Goal: Task Accomplishment & Management: Use online tool/utility

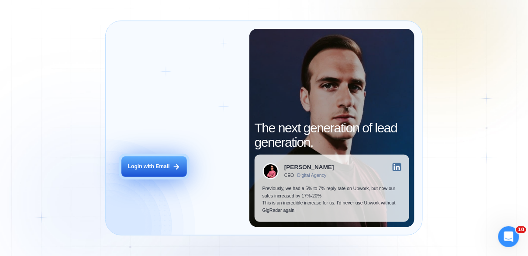
click at [143, 171] on button "Login with Email" at bounding box center [153, 166] width 65 height 21
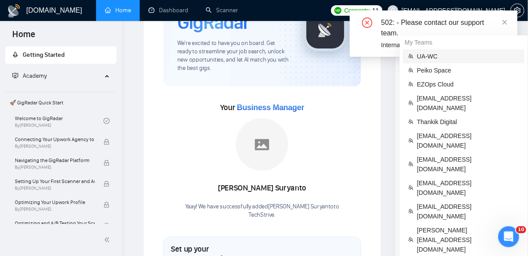
scroll to position [45, 0]
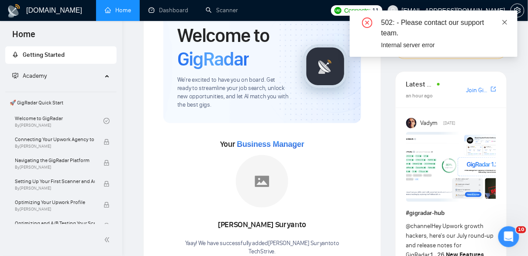
click at [505, 20] on icon "close" at bounding box center [504, 22] width 6 height 6
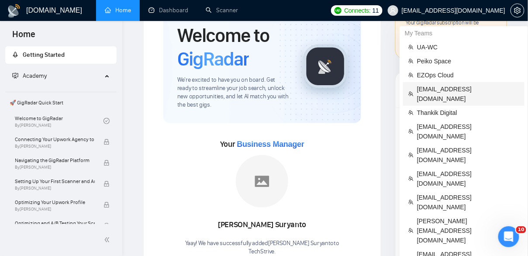
click at [455, 86] on span "[EMAIL_ADDRESS][DOMAIN_NAME]" at bounding box center [468, 93] width 102 height 19
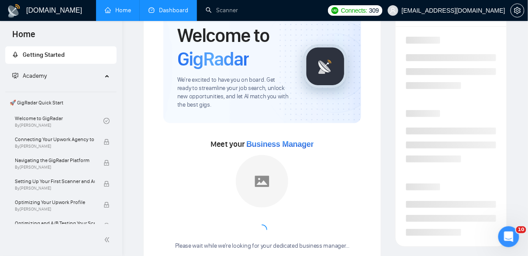
click at [177, 9] on link "Dashboard" at bounding box center [168, 10] width 40 height 7
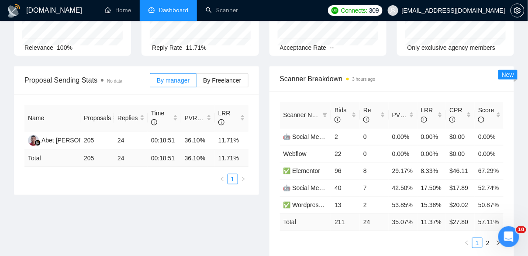
scroll to position [103, 0]
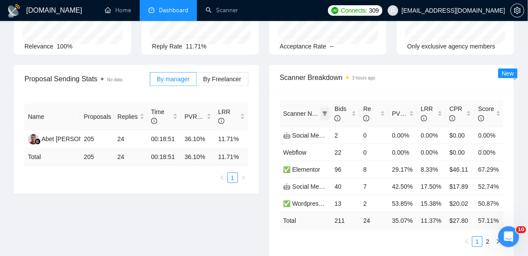
click at [326, 113] on icon "filter" at bounding box center [324, 113] width 5 height 4
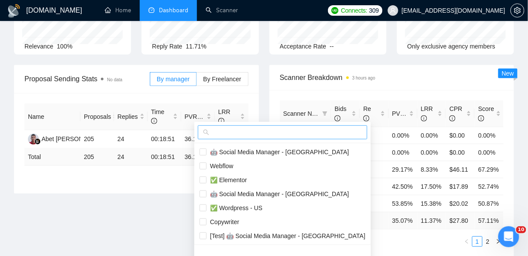
click at [240, 130] on input "text" at bounding box center [286, 132] width 151 height 10
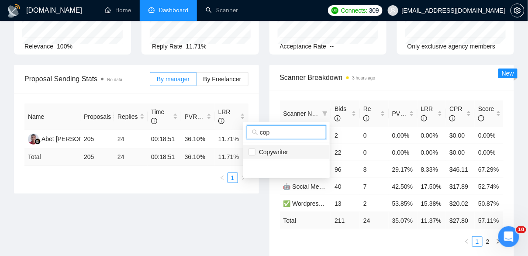
type input "cop"
click at [261, 153] on span "Copywriter" at bounding box center [271, 151] width 33 height 7
checkbox input "true"
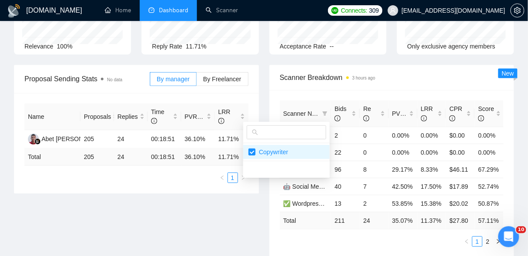
click at [408, 92] on div "Scanner Name Bids Re PVR LRR CPR Score 🤖 Social Media Manager - [GEOGRAPHIC_DAT…" at bounding box center [391, 173] width 245 height 167
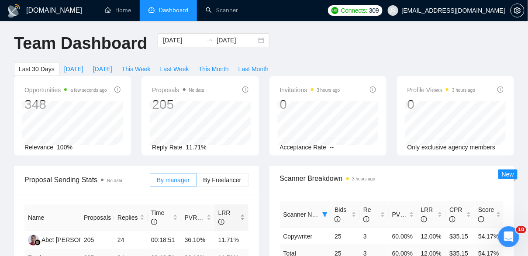
scroll to position [0, 0]
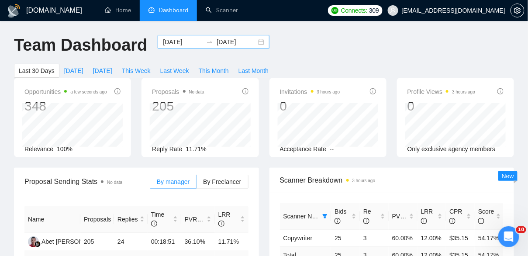
click at [255, 41] on div "[DATE] [DATE]" at bounding box center [214, 42] width 112 height 14
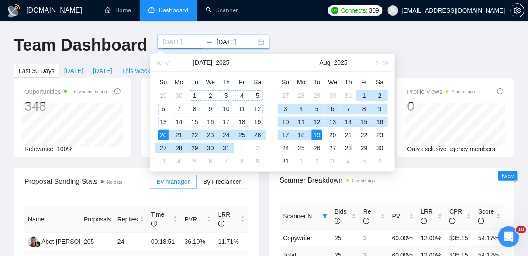
click at [196, 92] on div "1" at bounding box center [194, 95] width 10 height 10
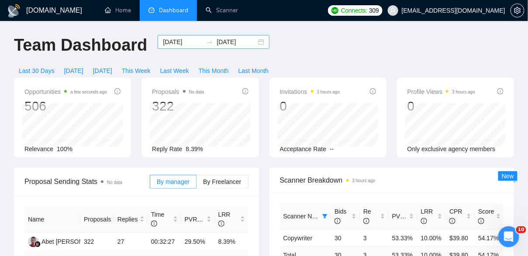
click at [252, 41] on div "[DATE] [DATE]" at bounding box center [214, 42] width 112 height 14
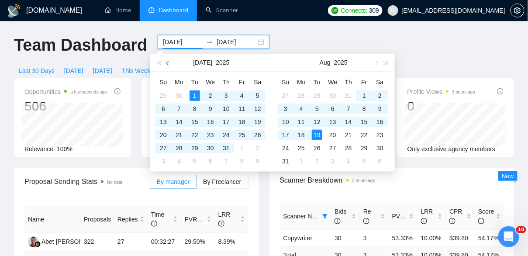
click at [168, 63] on span "button" at bounding box center [168, 63] width 4 height 4
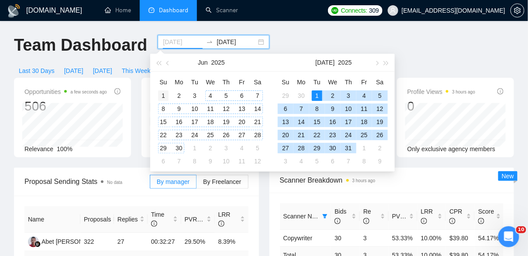
type input "[DATE]"
click at [165, 97] on div "1" at bounding box center [163, 95] width 10 height 10
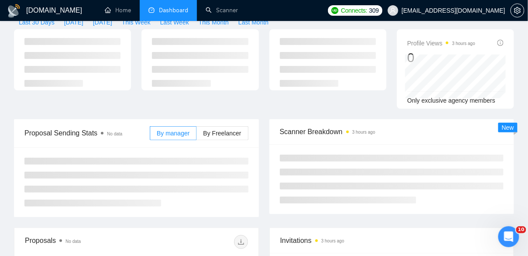
scroll to position [95, 0]
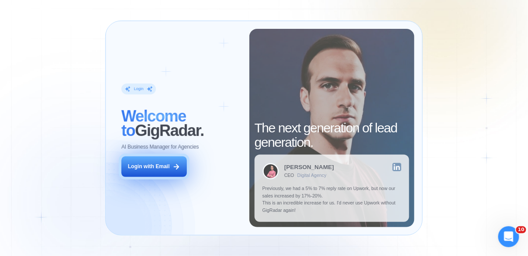
click at [166, 160] on button "Login with Email" at bounding box center [153, 166] width 65 height 21
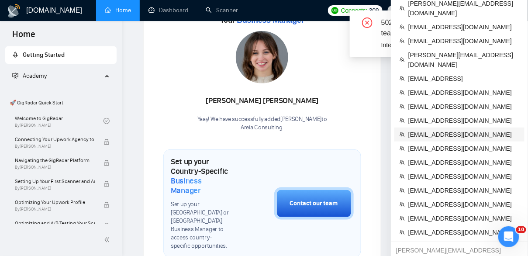
scroll to position [167, 0]
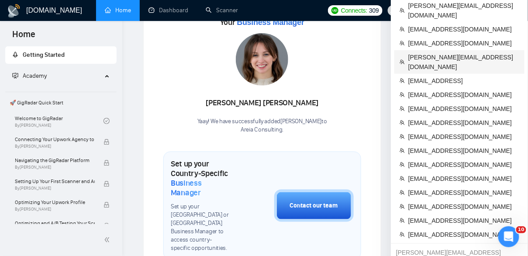
click at [419, 52] on span "johannes@morelife-team.com" at bounding box center [463, 61] width 111 height 19
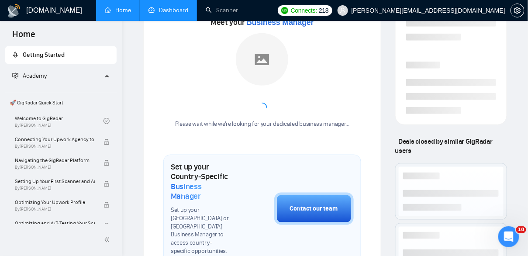
click at [171, 11] on link "Dashboard" at bounding box center [168, 10] width 40 height 7
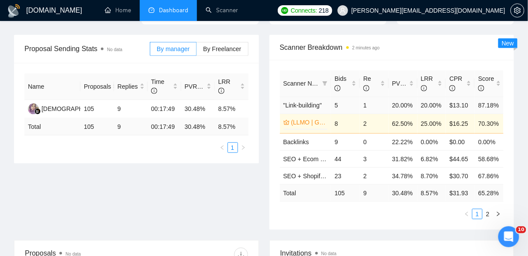
scroll to position [132, 0]
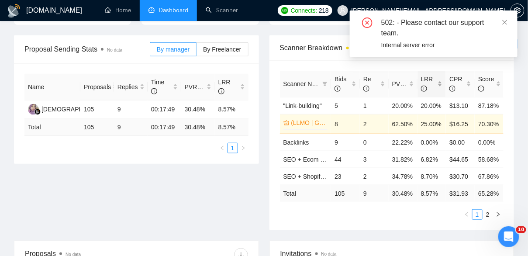
click at [439, 81] on div "LRR" at bounding box center [432, 83] width 22 height 19
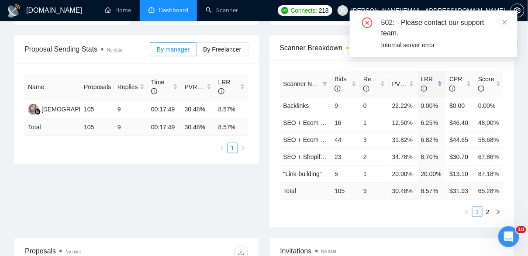
click at [439, 81] on div "LRR" at bounding box center [432, 83] width 22 height 19
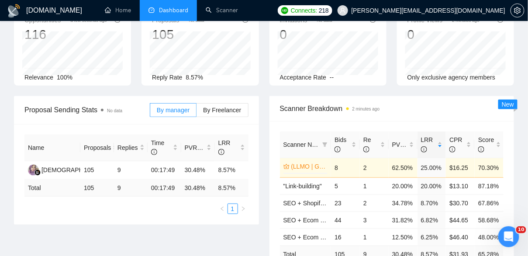
scroll to position [0, 0]
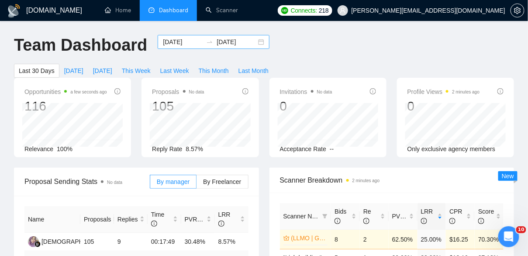
click at [256, 44] on div "[DATE] [DATE]" at bounding box center [214, 42] width 112 height 14
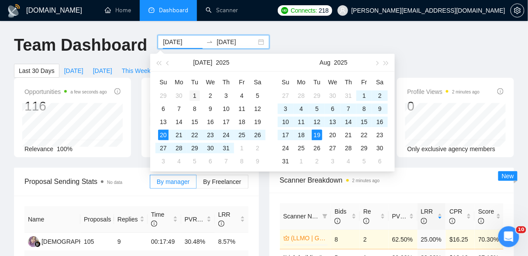
type input "[DATE]"
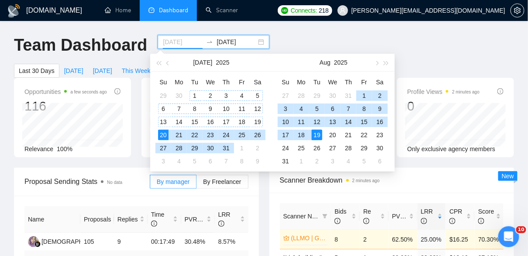
click at [195, 94] on div "1" at bounding box center [194, 95] width 10 height 10
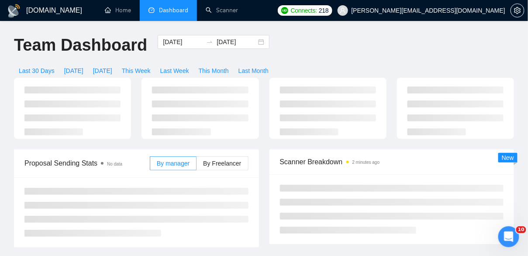
click at [273, 18] on ul "Home Dashboard Scanner" at bounding box center [182, 10] width 182 height 21
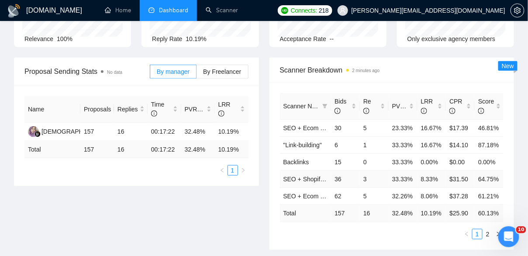
scroll to position [109, 0]
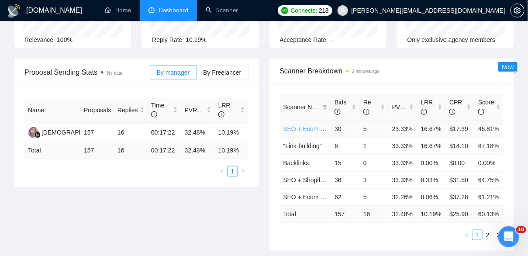
click at [295, 132] on link "SEO + Ecom (TOP OUTSIDERS)" at bounding box center [328, 128] width 91 height 7
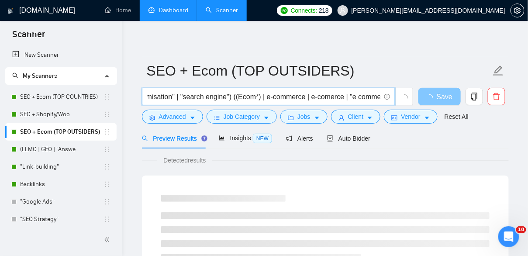
scroll to position [0, 450]
drag, startPoint x: 354, startPoint y: 96, endPoint x: 440, endPoint y: 95, distance: 86.0
click at [440, 95] on div "(SEO | "Search Engine Optimization" | "Search Engine Optimisation" | "Search Op…" at bounding box center [323, 99] width 367 height 22
click at [271, 97] on input "(SEO | "Search Engine Optimization" | "Search Engine Optimisation" | "Search Op…" at bounding box center [263, 96] width 233 height 11
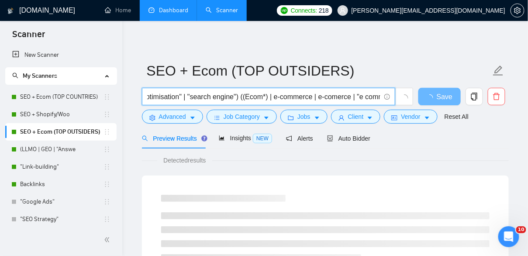
drag, startPoint x: 178, startPoint y: 96, endPoint x: 139, endPoint y: 94, distance: 39.3
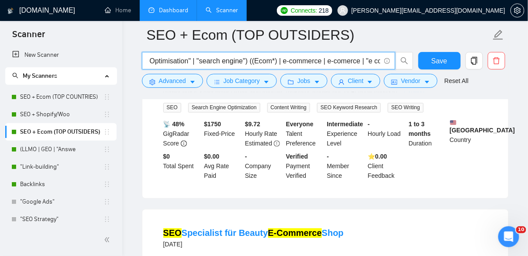
scroll to position [347, 0]
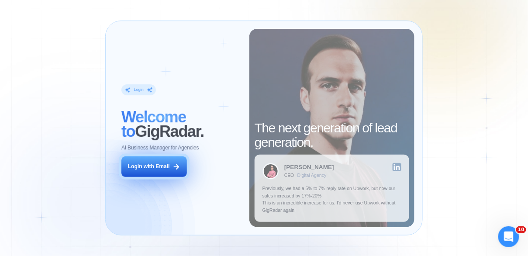
click at [155, 170] on div "Login with Email" at bounding box center [149, 166] width 42 height 7
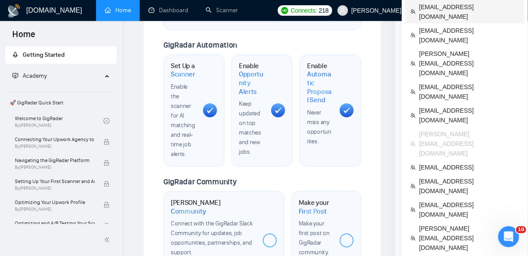
scroll to position [396, 0]
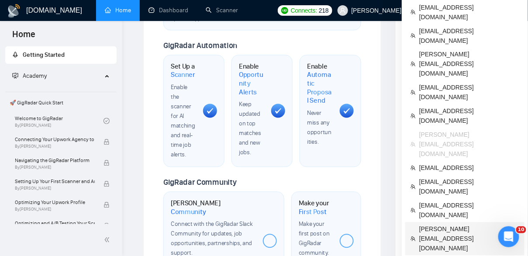
click at [442, 224] on span "karen@themedwriters.com" at bounding box center [469, 238] width 100 height 29
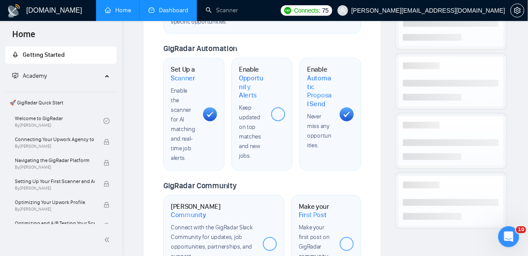
click at [168, 7] on link "Dashboard" at bounding box center [168, 10] width 40 height 7
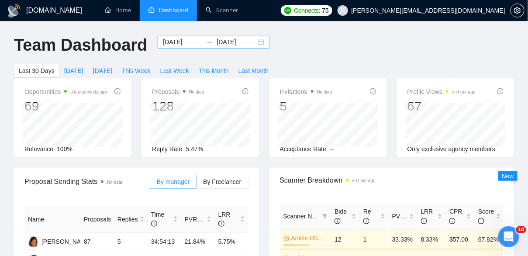
click at [252, 41] on div "[DATE] [DATE]" at bounding box center [214, 42] width 112 height 14
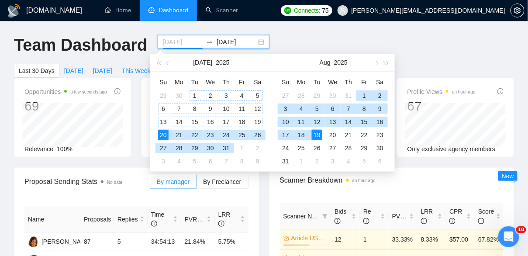
click at [192, 93] on div "1" at bounding box center [194, 95] width 10 height 10
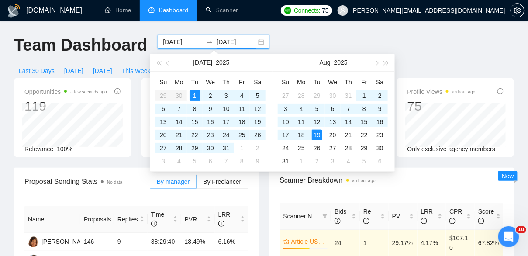
click at [250, 43] on div "[DATE] [DATE]" at bounding box center [214, 42] width 112 height 14
click at [302, 39] on div "Team Dashboard 2025-07-01 2025-08-19 Last 30 Days Today Yesterday This Week Las…" at bounding box center [264, 56] width 510 height 43
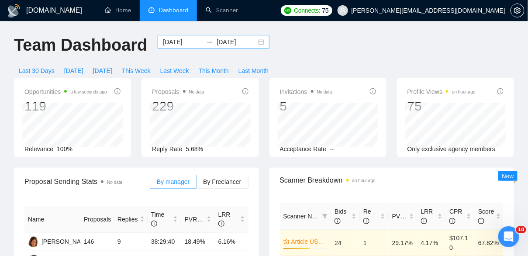
click at [254, 41] on div "[DATE] [DATE]" at bounding box center [214, 42] width 112 height 14
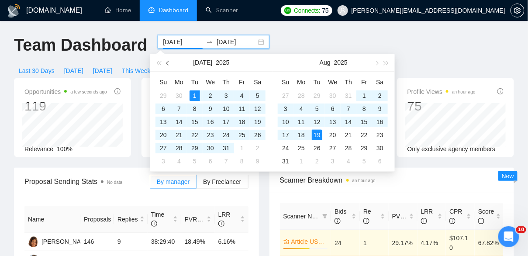
click at [168, 62] on span "button" at bounding box center [168, 63] width 4 height 4
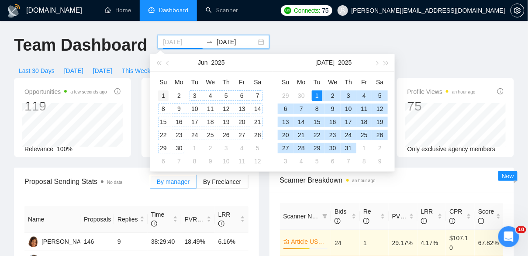
type input "[DATE]"
click at [163, 94] on div "1" at bounding box center [163, 95] width 10 height 10
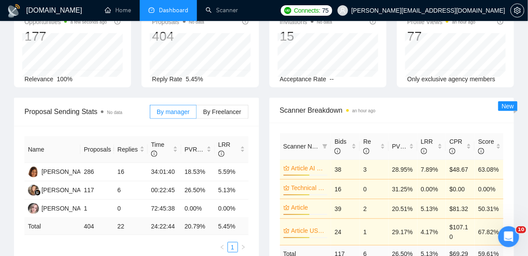
scroll to position [72, 0]
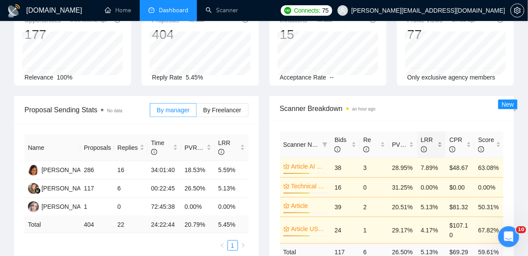
click at [440, 142] on div "LRR" at bounding box center [432, 144] width 22 height 19
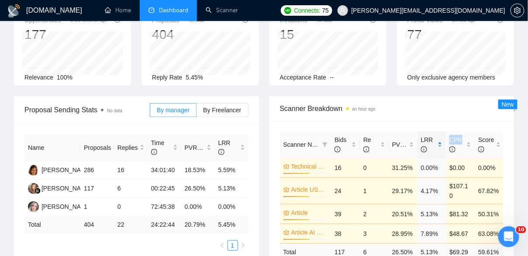
click at [440, 142] on div "LRR" at bounding box center [432, 144] width 22 height 19
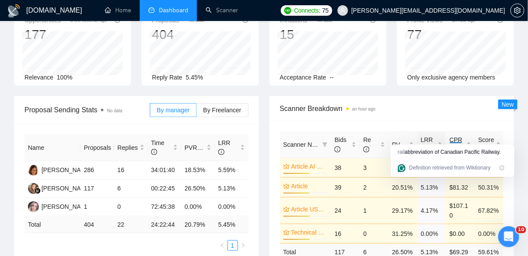
click at [271, 202] on div "Scanner Name Bids Re PVR LRR CPR Score Article AI only cover letter 59% 38 3 28…" at bounding box center [391, 205] width 245 height 168
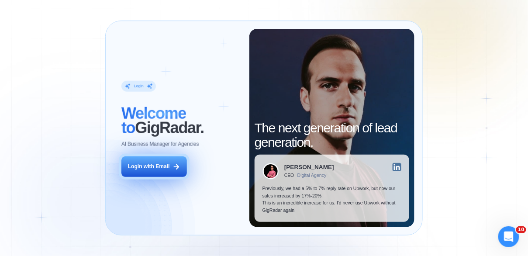
click at [164, 169] on div "Login with Email" at bounding box center [149, 166] width 42 height 7
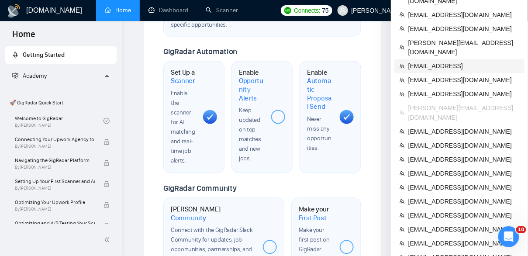
scroll to position [391, 0]
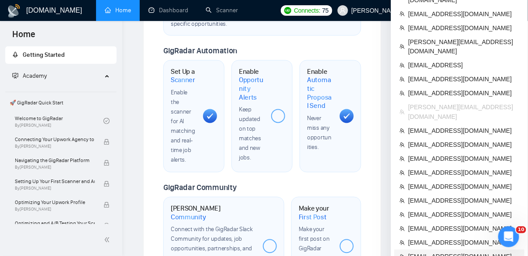
click at [430, 252] on span "[EMAIL_ADDRESS][DOMAIN_NAME]" at bounding box center [463, 257] width 111 height 10
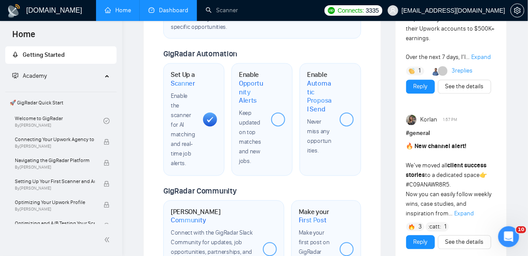
click at [168, 13] on link "Dashboard" at bounding box center [168, 10] width 40 height 7
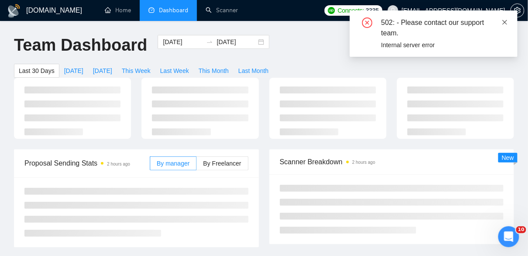
click at [504, 22] on icon "close" at bounding box center [504, 22] width 6 height 6
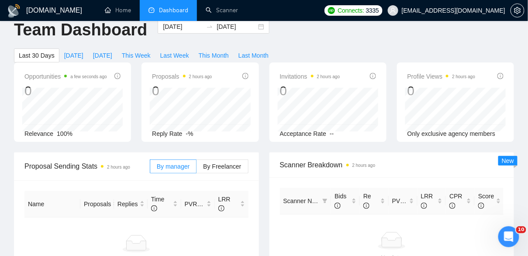
scroll to position [15, 0]
click at [254, 27] on div "[DATE] [DATE]" at bounding box center [214, 27] width 112 height 14
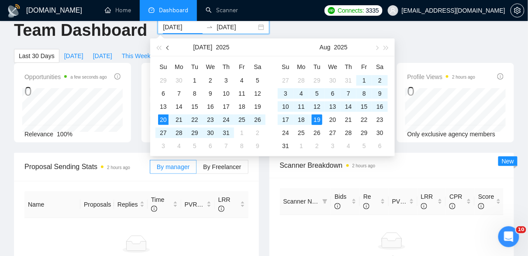
click at [165, 47] on button "button" at bounding box center [168, 46] width 10 height 17
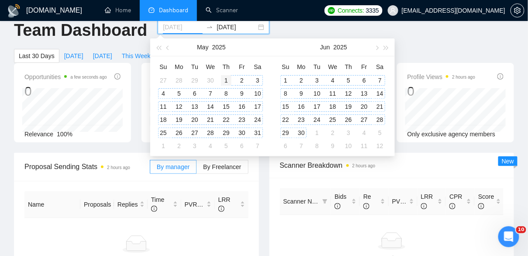
type input "2025-05-01"
click at [229, 82] on div "1" at bounding box center [226, 80] width 10 height 10
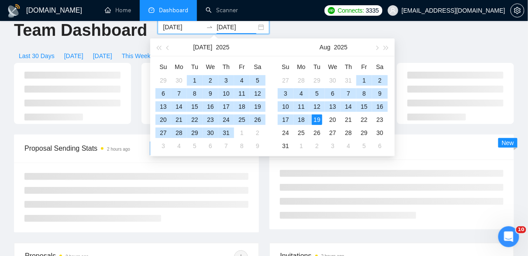
type input "[DATE]"
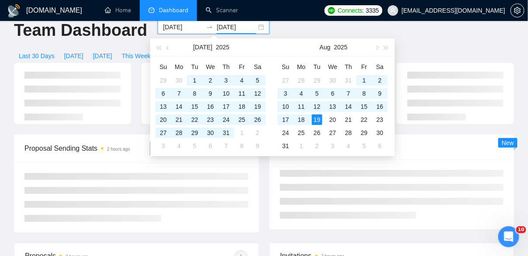
click at [291, 30] on div "Team Dashboard 2025-05-01 2025-08-19 Last 30 Days Today Yesterday This Week Las…" at bounding box center [264, 41] width 510 height 43
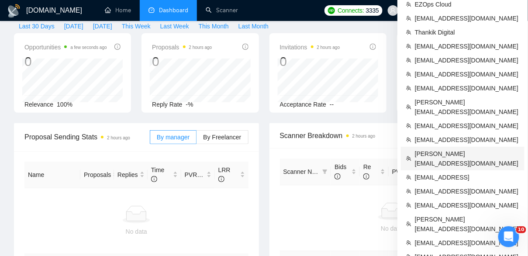
scroll to position [44, 0]
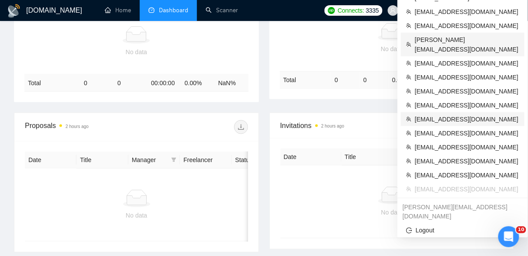
scroll to position [297, 0]
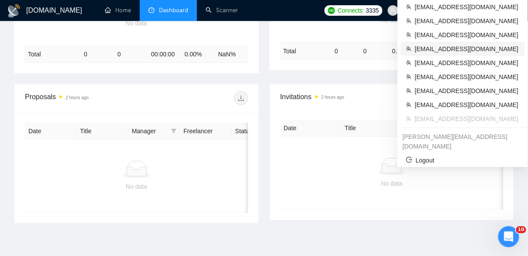
click at [444, 44] on span "[EMAIL_ADDRESS][DOMAIN_NAME]" at bounding box center [467, 49] width 104 height 10
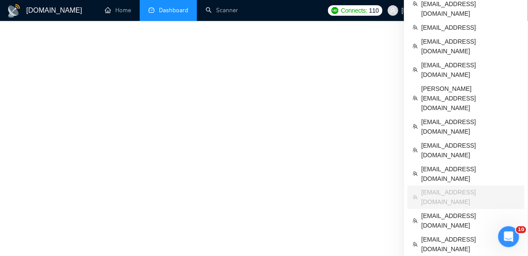
scroll to position [127, 0]
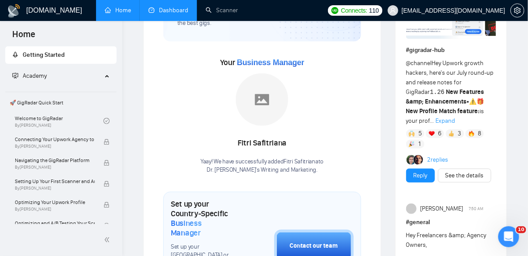
click at [181, 9] on link "Dashboard" at bounding box center [168, 10] width 40 height 7
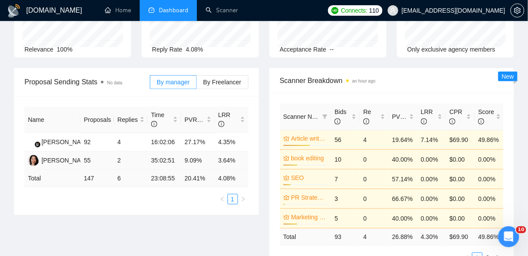
scroll to position [96, 0]
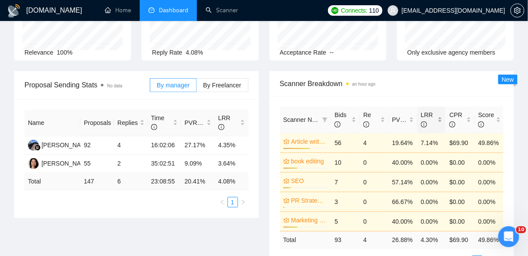
click at [440, 117] on div "LRR" at bounding box center [432, 119] width 22 height 19
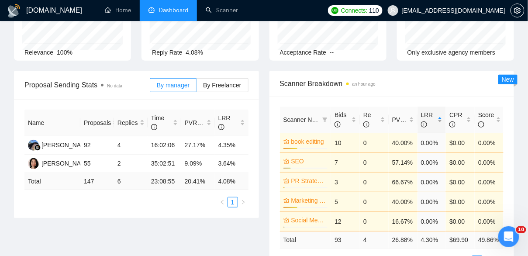
click at [440, 117] on div "LRR" at bounding box center [432, 119] width 22 height 19
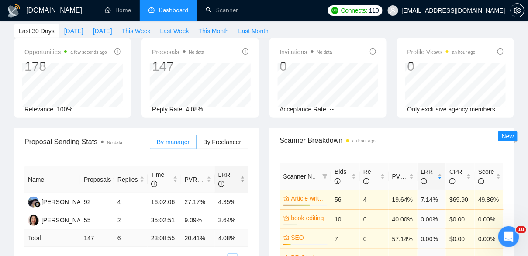
scroll to position [0, 0]
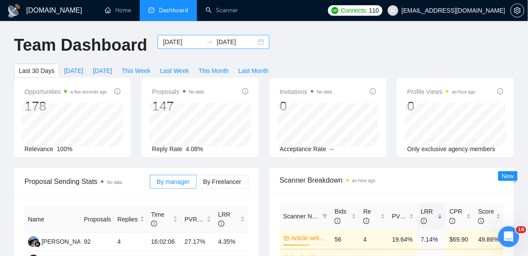
click at [252, 43] on div "2025-07-20 2025-08-19" at bounding box center [214, 42] width 112 height 14
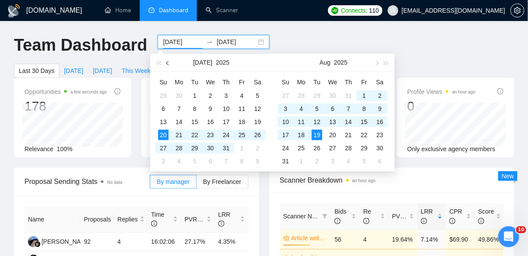
click at [168, 65] on span "button" at bounding box center [168, 63] width 4 height 4
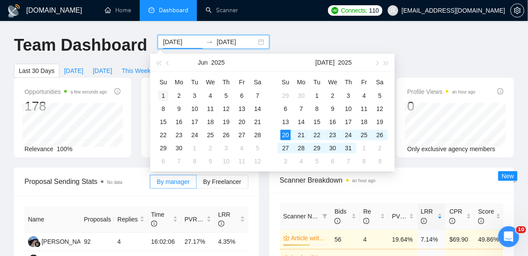
type input "2025-06-01"
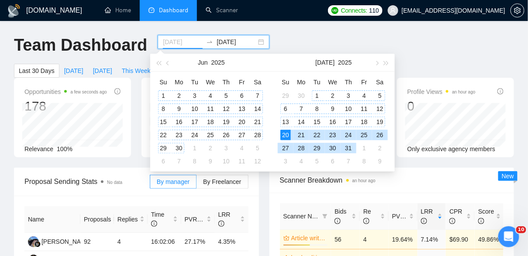
click at [158, 94] on td "1" at bounding box center [163, 95] width 16 height 13
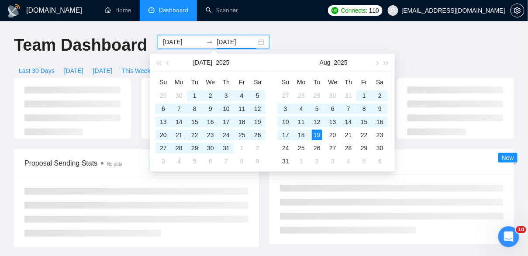
click at [315, 38] on div "Team Dashboard 2025-06-01 2025-08-19 Last 30 Days Today Yesterday This Week Las…" at bounding box center [264, 56] width 510 height 43
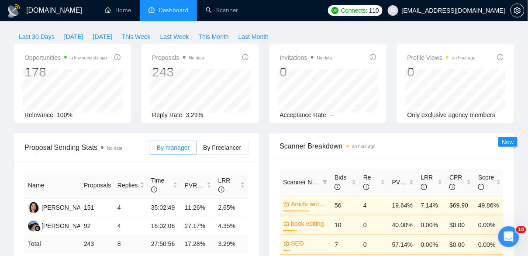
scroll to position [39, 0]
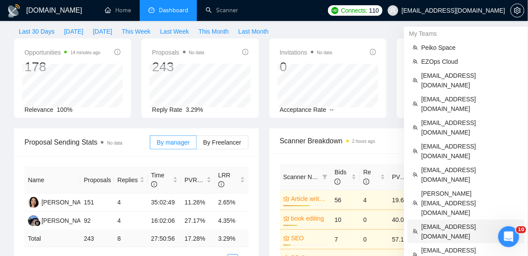
click at [448, 222] on span "[EMAIL_ADDRESS][DOMAIN_NAME]" at bounding box center [470, 231] width 98 height 19
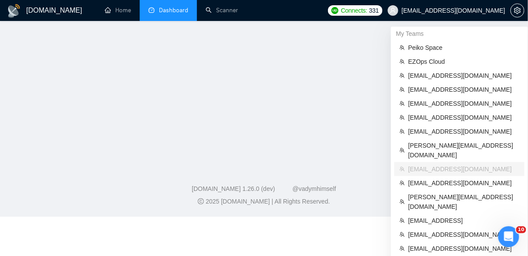
scroll to position [161, 0]
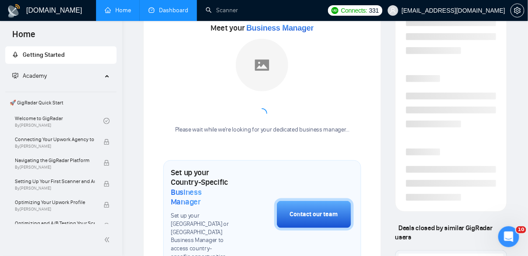
click at [170, 11] on link "Dashboard" at bounding box center [168, 10] width 40 height 7
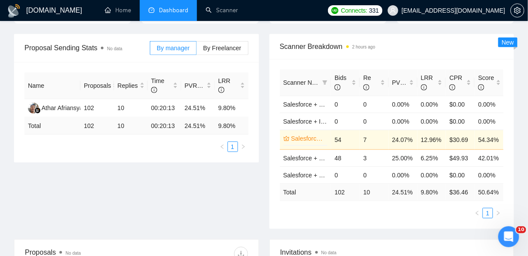
scroll to position [133, 0]
click at [440, 81] on div "LRR" at bounding box center [432, 82] width 22 height 19
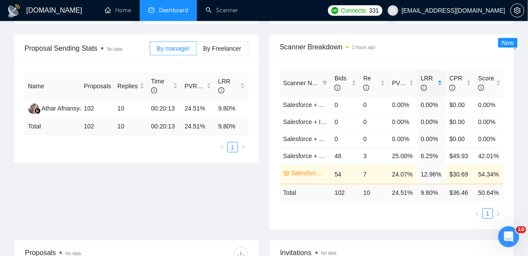
click at [440, 81] on div "LRR" at bounding box center [432, 82] width 22 height 19
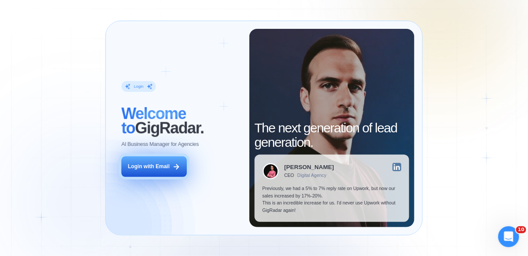
click at [160, 167] on div "Login with Email" at bounding box center [149, 166] width 42 height 7
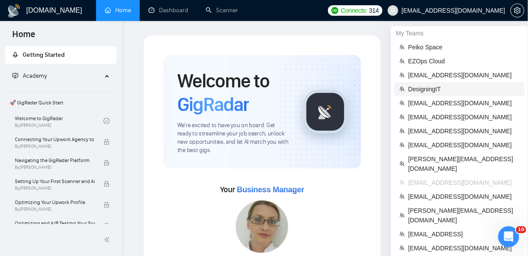
click at [436, 91] on span "DesigningIT" at bounding box center [463, 89] width 111 height 10
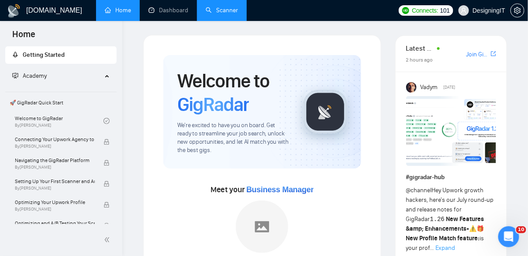
click at [231, 11] on link "Scanner" at bounding box center [222, 10] width 32 height 7
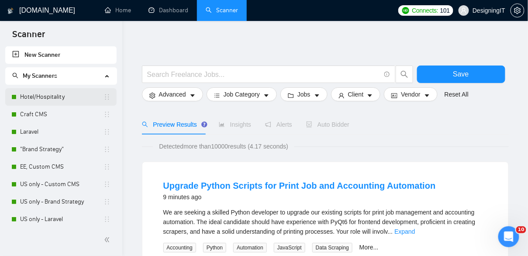
click at [38, 97] on link "Hotel/Hospitality" at bounding box center [61, 96] width 83 height 17
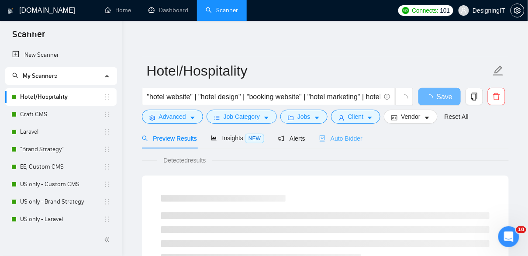
click at [351, 146] on div "Auto Bidder" at bounding box center [340, 138] width 43 height 21
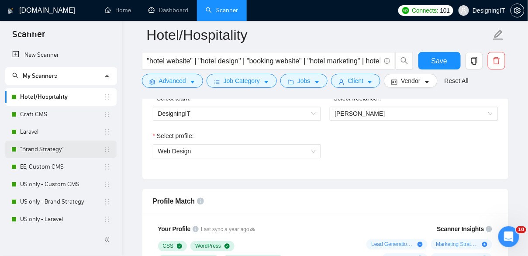
scroll to position [73, 0]
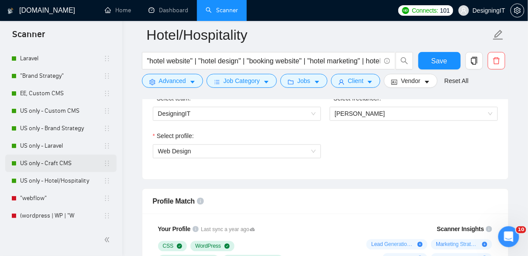
click at [52, 165] on link "US only - Craft CMS" at bounding box center [61, 162] width 83 height 17
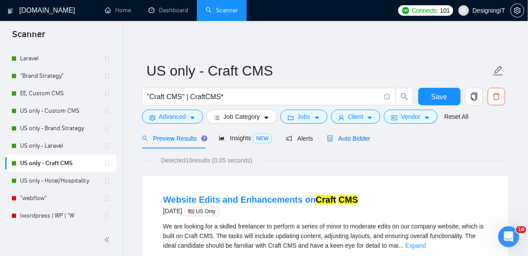
click at [350, 135] on span "Auto Bidder" at bounding box center [348, 138] width 43 height 7
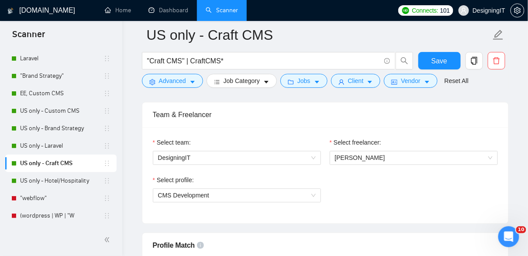
scroll to position [434, 0]
click at [384, 157] on span "[PERSON_NAME]" at bounding box center [360, 158] width 50 height 7
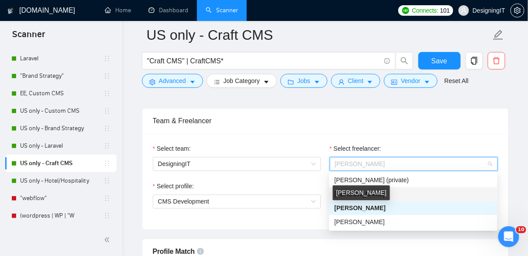
scroll to position [429, 0]
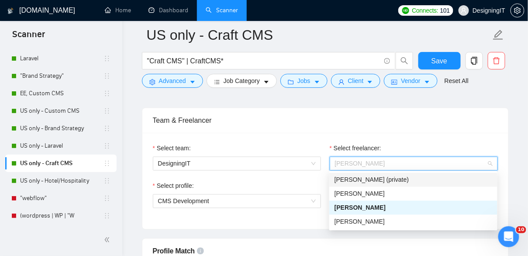
click at [439, 126] on div "Team & Freelancer" at bounding box center [325, 120] width 345 height 25
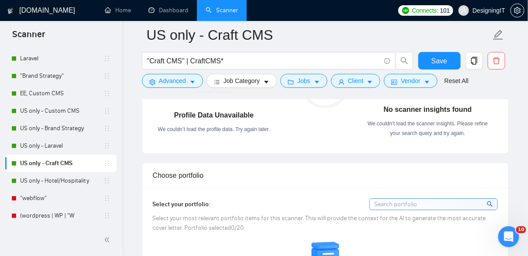
scroll to position [665, 0]
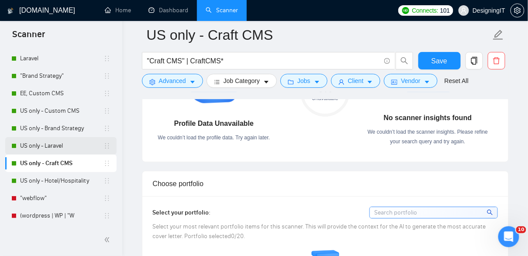
click at [37, 144] on link "US only - Laravel" at bounding box center [61, 145] width 83 height 17
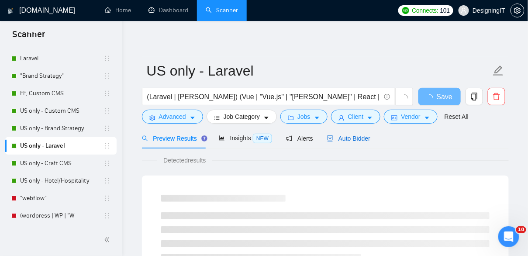
click at [365, 139] on span "Auto Bidder" at bounding box center [348, 138] width 43 height 7
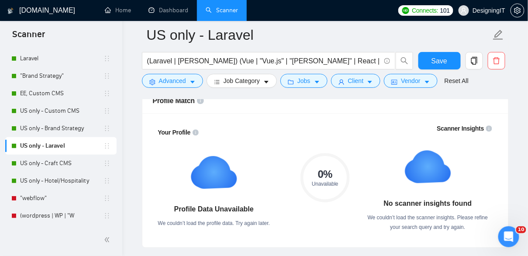
scroll to position [360, 0]
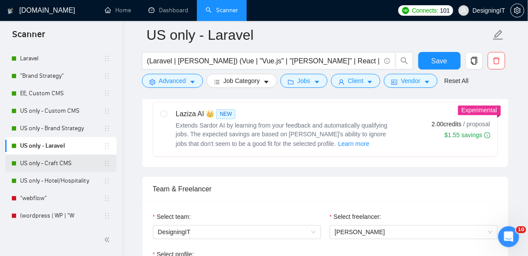
click at [74, 162] on link "US only - Craft CMS" at bounding box center [61, 162] width 83 height 17
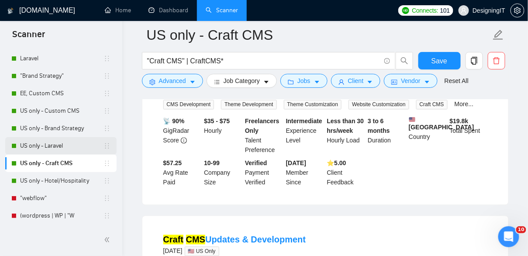
click at [44, 137] on link "US only - Laravel" at bounding box center [61, 145] width 83 height 17
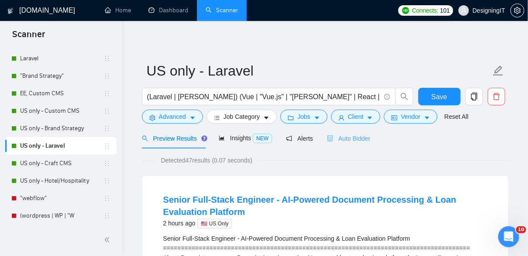
click at [361, 133] on div "Auto Bidder" at bounding box center [348, 138] width 43 height 21
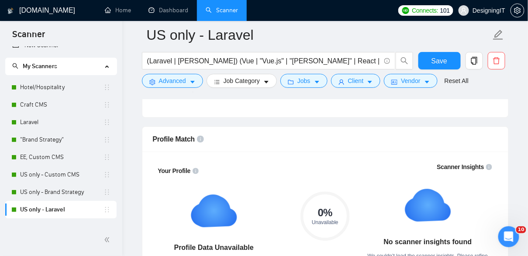
scroll to position [478, 0]
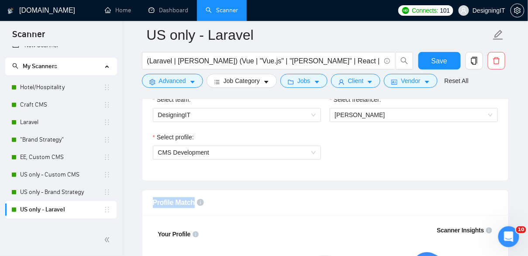
drag, startPoint x: 153, startPoint y: 201, endPoint x: 193, endPoint y: 201, distance: 40.1
click at [193, 201] on span "Profile Match" at bounding box center [174, 202] width 42 height 7
copy span "Profile Match"
